Goal: Consume media (video, audio): Consume media (video, audio)

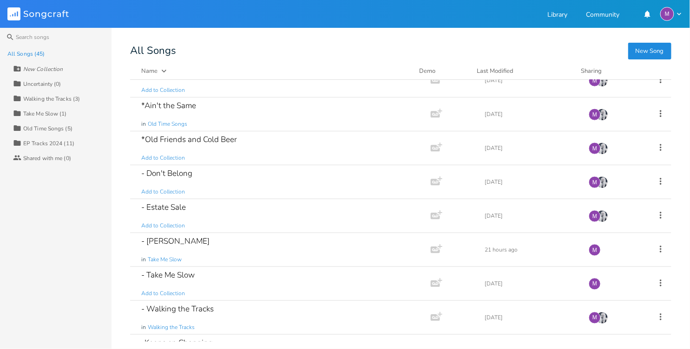
scroll to position [424, 0]
click at [206, 164] on div "- Don't Belong Add to Collection" at bounding box center [278, 180] width 274 height 33
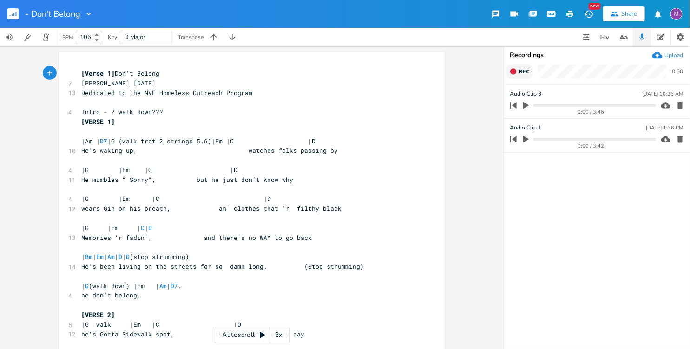
click at [516, 72] on icon "button" at bounding box center [513, 71] width 6 height 6
click at [514, 73] on rect "button" at bounding box center [513, 71] width 5 height 5
click at [524, 103] on icon "button" at bounding box center [526, 105] width 6 height 7
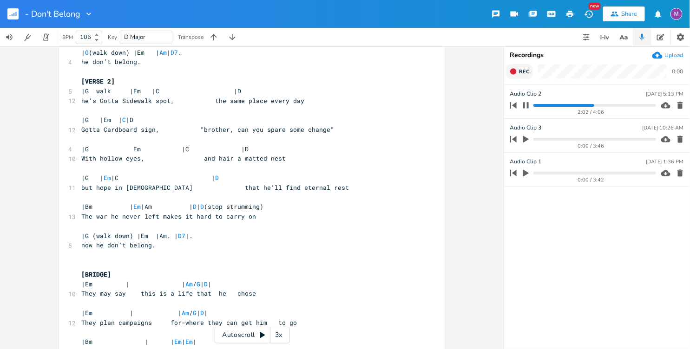
scroll to position [238, 0]
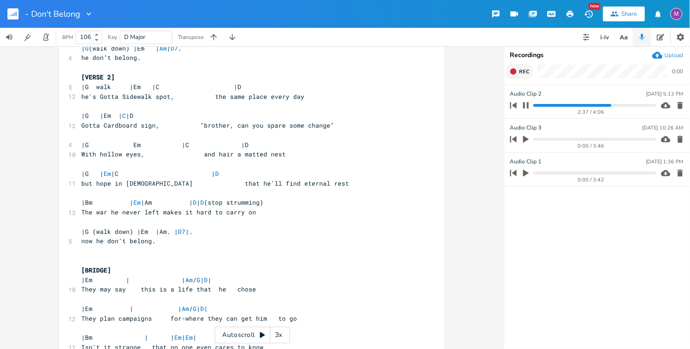
drag, startPoint x: 609, startPoint y: 104, endPoint x: 536, endPoint y: 113, distance: 74.0
click at [536, 113] on div "2:37 / 4:06" at bounding box center [581, 105] width 149 height 15
click at [535, 106] on progress at bounding box center [594, 105] width 122 height 3
drag, startPoint x: 535, startPoint y: 106, endPoint x: 522, endPoint y: 104, distance: 13.7
click at [522, 104] on div "0:05 / 4:06" at bounding box center [581, 105] width 149 height 15
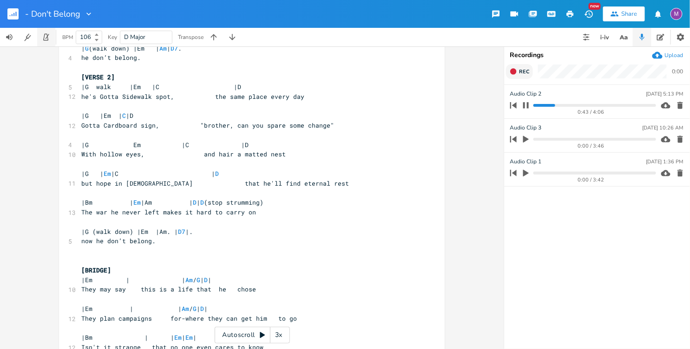
click at [50, 35] on icon "button" at bounding box center [46, 37] width 8 height 8
click at [97, 39] on b at bounding box center [95, 40] width 8 height 6
click at [97, 35] on icon at bounding box center [97, 34] width 4 height 2
type input "107"
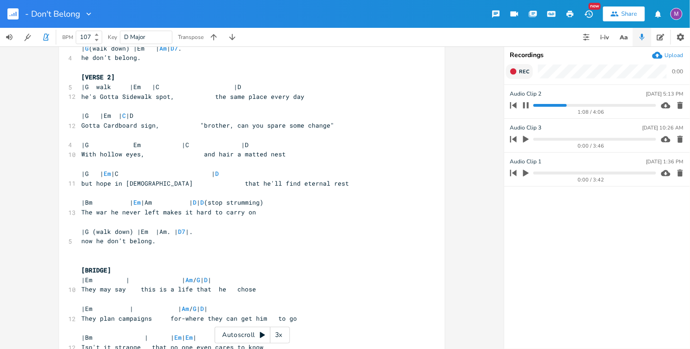
click at [97, 33] on icon at bounding box center [97, 34] width 4 height 2
click at [526, 108] on icon "button" at bounding box center [525, 105] width 7 height 7
click at [46, 37] on icon "button" at bounding box center [46, 37] width 8 height 8
drag, startPoint x: 581, startPoint y: 104, endPoint x: 535, endPoint y: 104, distance: 45.1
click at [535, 104] on progress at bounding box center [594, 105] width 122 height 3
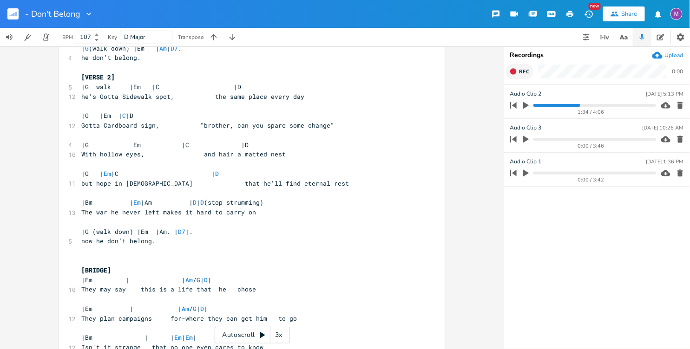
click at [535, 104] on progress at bounding box center [594, 105] width 122 height 3
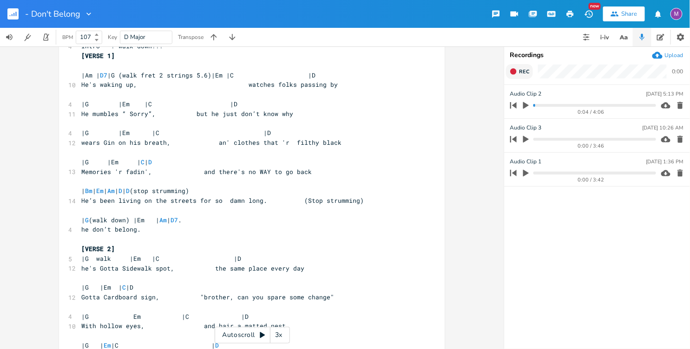
scroll to position [0, 0]
